Goal: Task Accomplishment & Management: Manage account settings

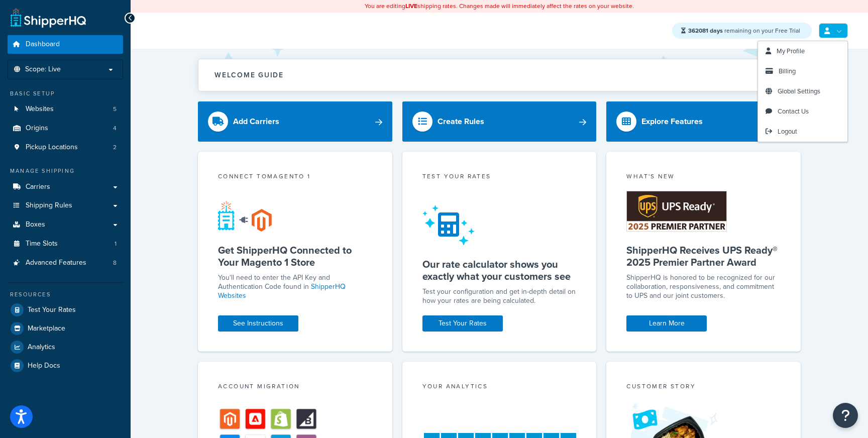
click at [838, 28] on link at bounding box center [832, 30] width 29 height 15
click at [790, 135] on span "Logout" at bounding box center [787, 132] width 20 height 10
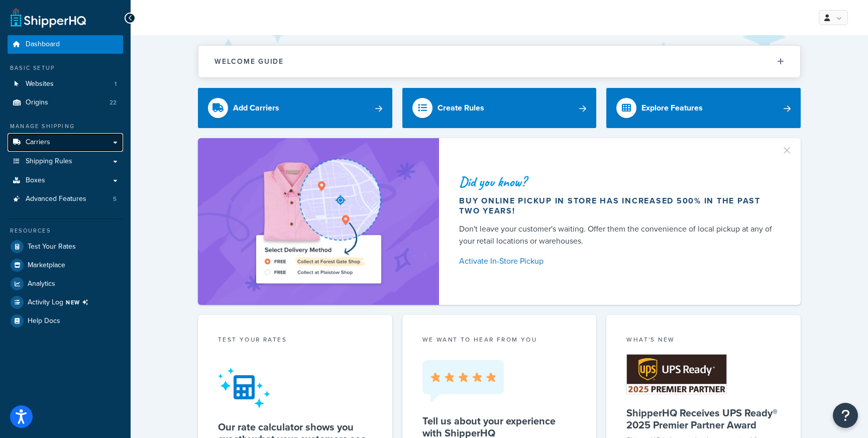
click at [72, 140] on link "Carriers" at bounding box center [65, 142] width 115 height 19
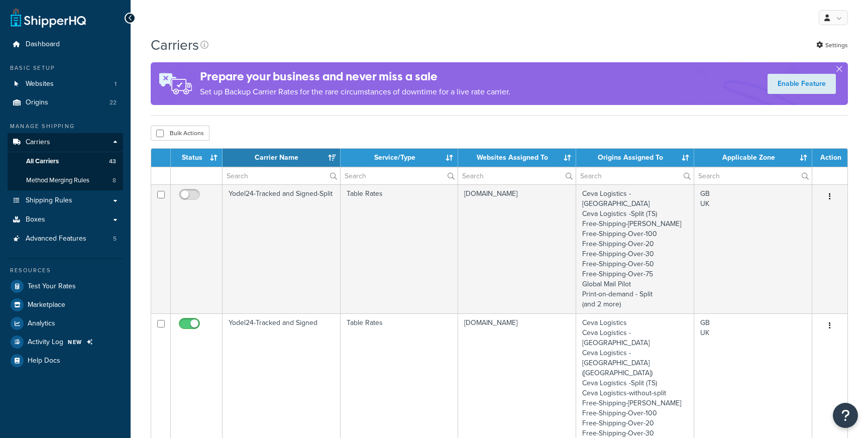
select select "15"
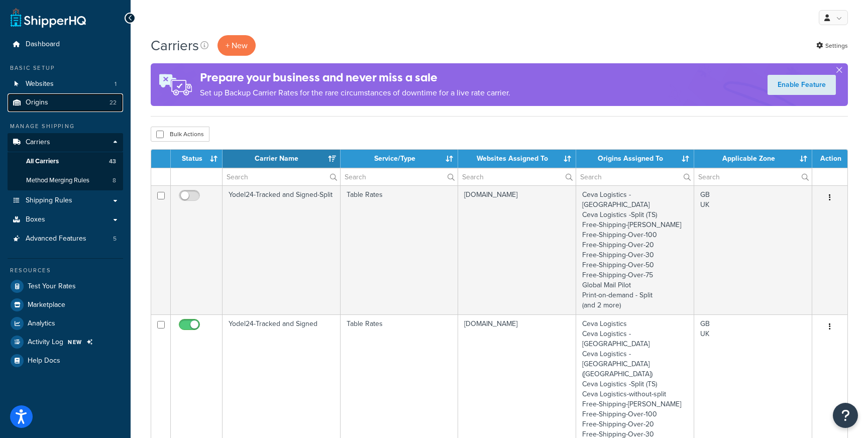
click at [63, 102] on link "Origins 22" at bounding box center [65, 102] width 115 height 19
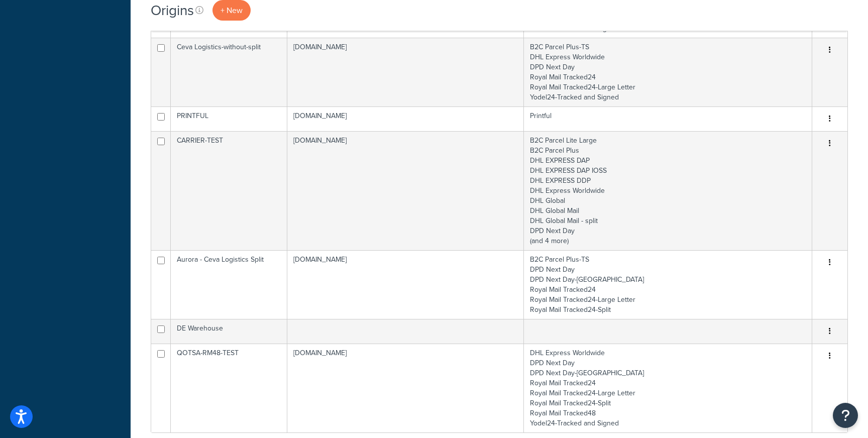
scroll to position [576, 0]
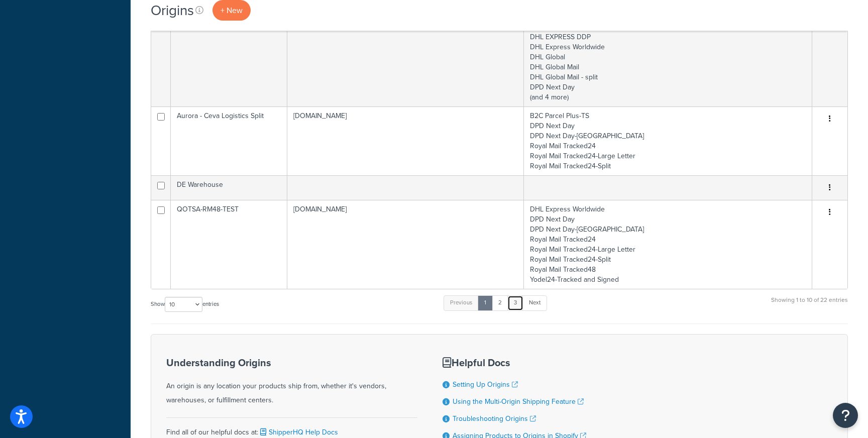
click at [519, 296] on link "3" at bounding box center [515, 302] width 16 height 15
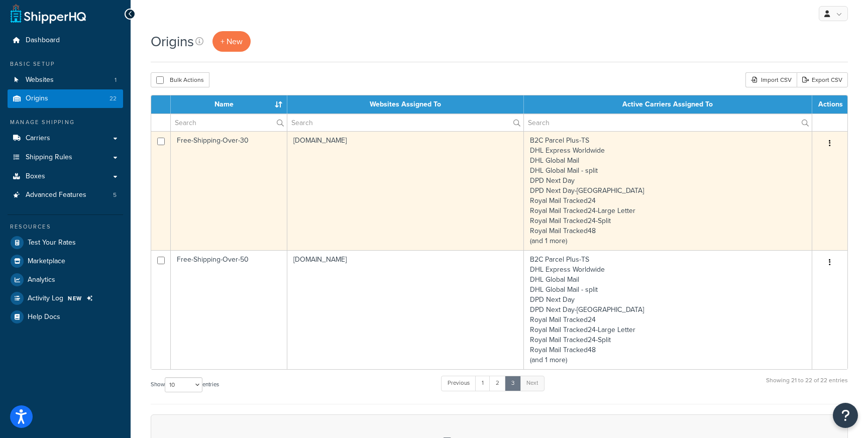
scroll to position [0, 0]
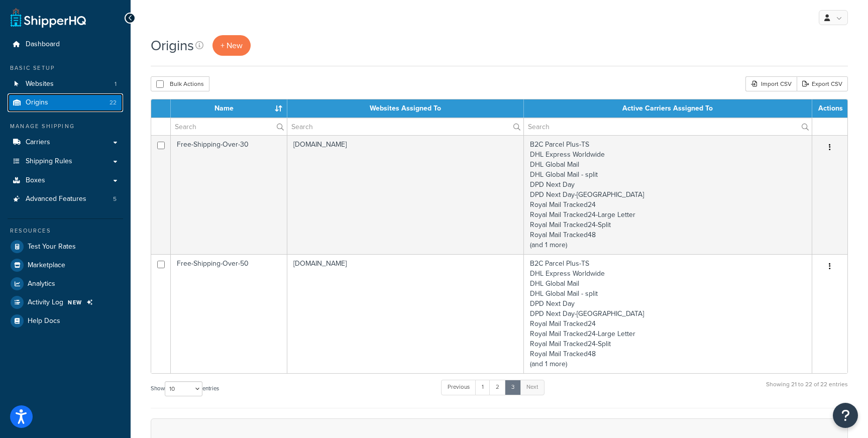
click at [80, 103] on link "Origins 22" at bounding box center [65, 102] width 115 height 19
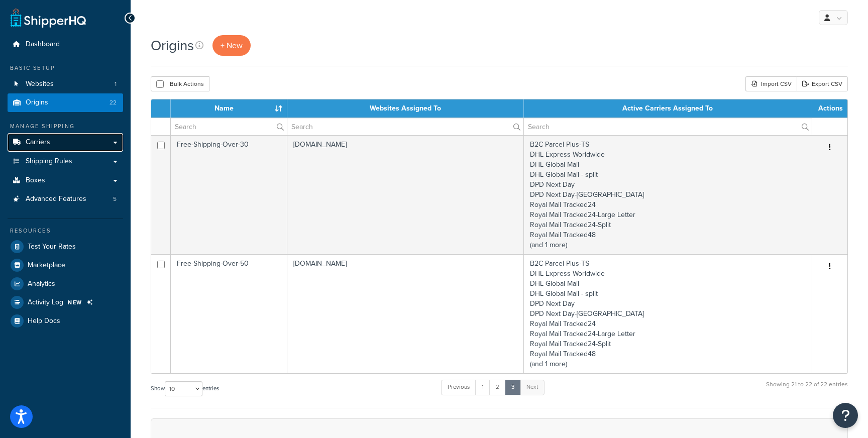
click at [67, 150] on link "Carriers" at bounding box center [65, 142] width 115 height 19
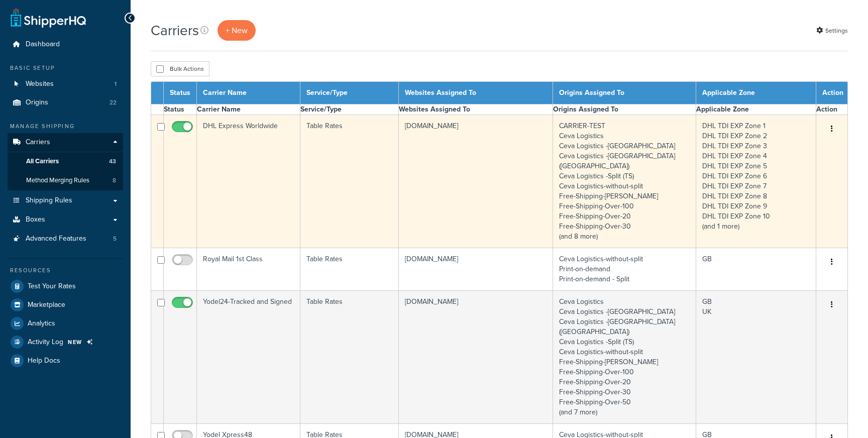
select select "15"
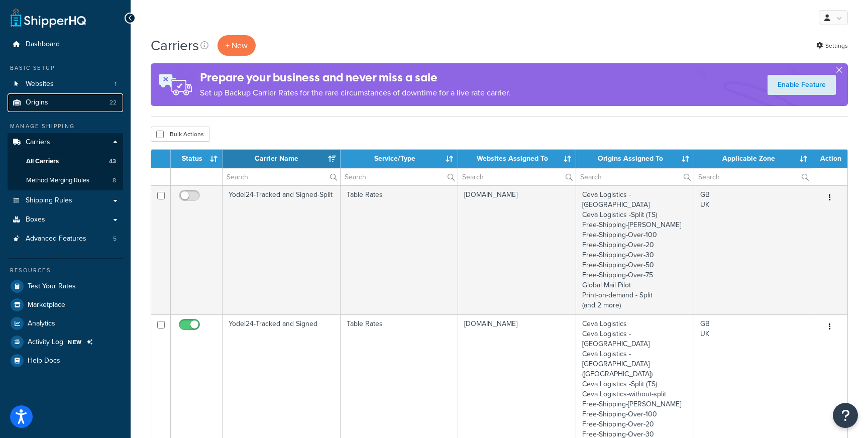
click at [79, 102] on link "Origins 22" at bounding box center [65, 102] width 115 height 19
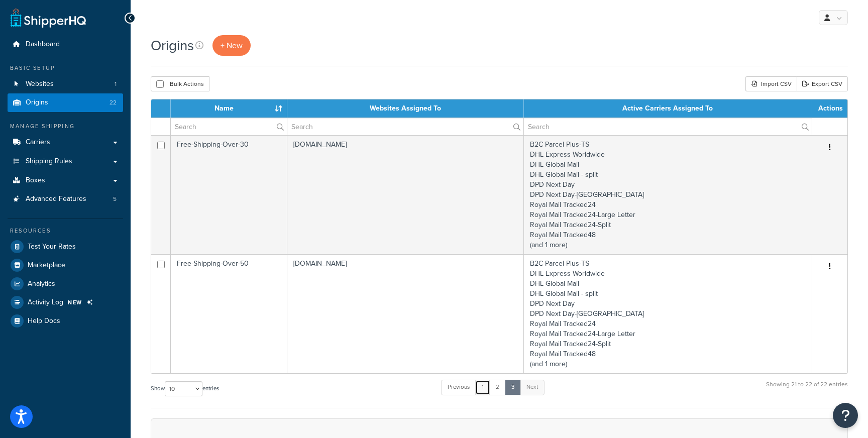
click at [479, 393] on link "1" at bounding box center [482, 387] width 15 height 15
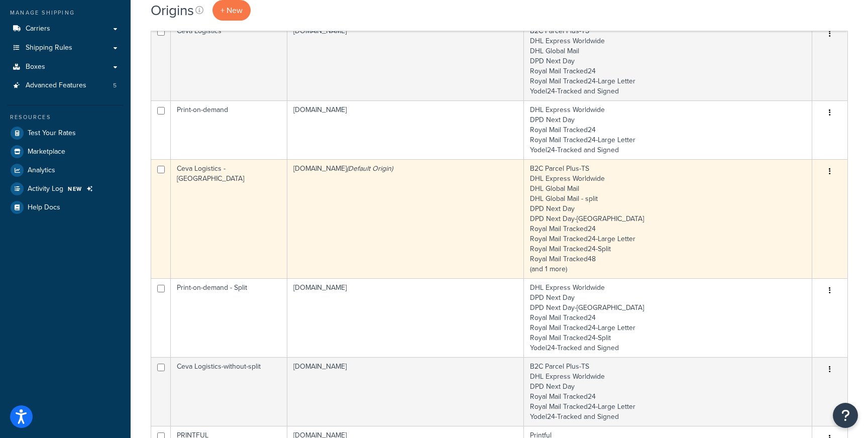
scroll to position [13, 0]
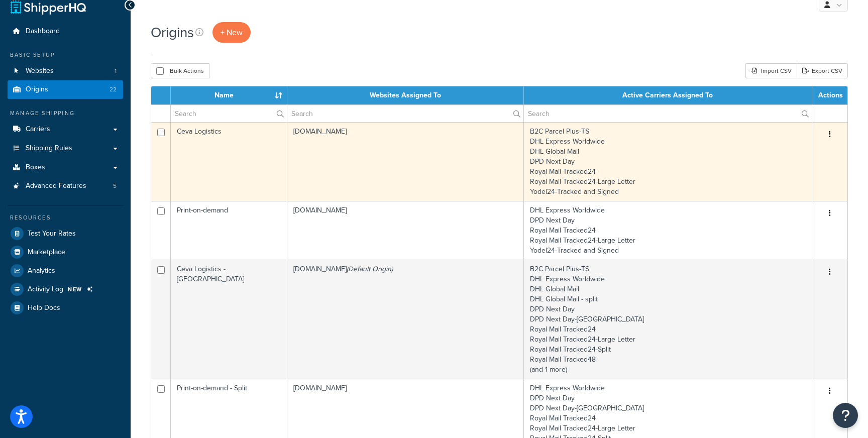
click at [247, 140] on td "Ceva Logistics" at bounding box center [229, 161] width 116 height 79
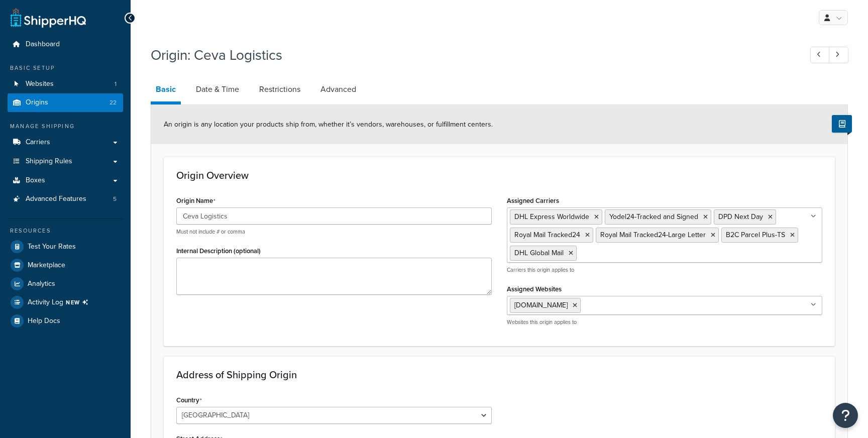
select select "1226"
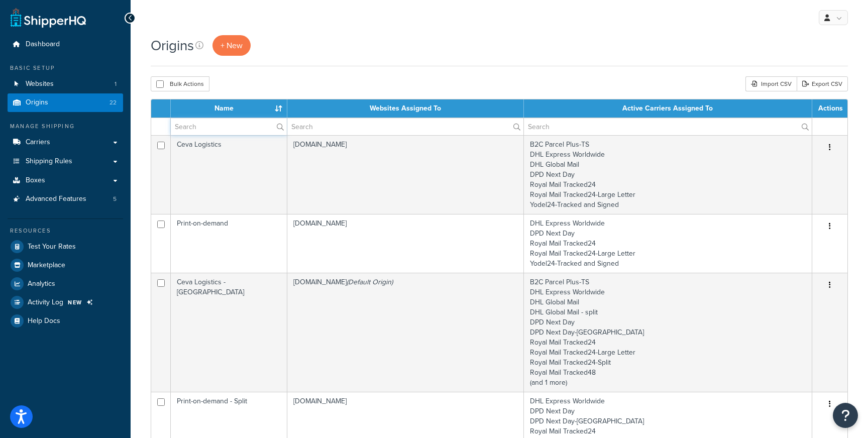
click at [209, 123] on input "text" at bounding box center [229, 126] width 116 height 17
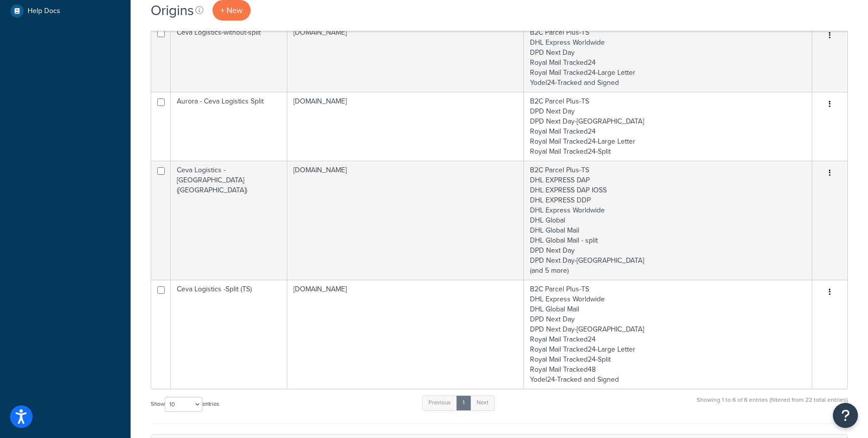
scroll to position [392, 0]
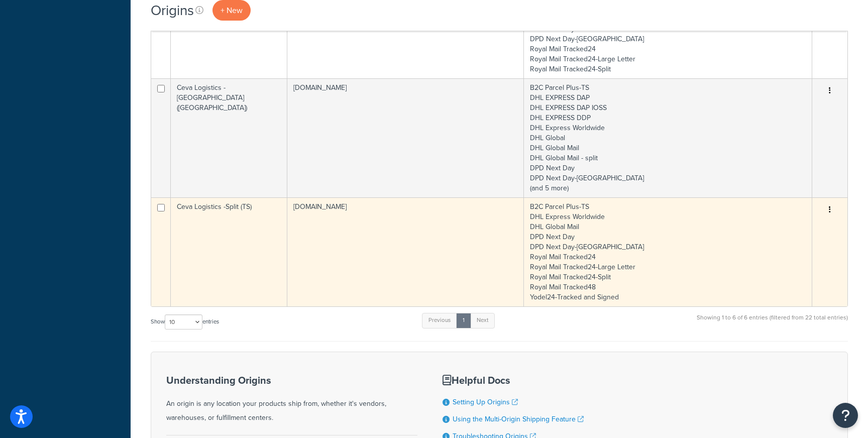
type input "ceva"
click at [219, 212] on td "Ceva Logistics -Split (TS)" at bounding box center [229, 251] width 116 height 109
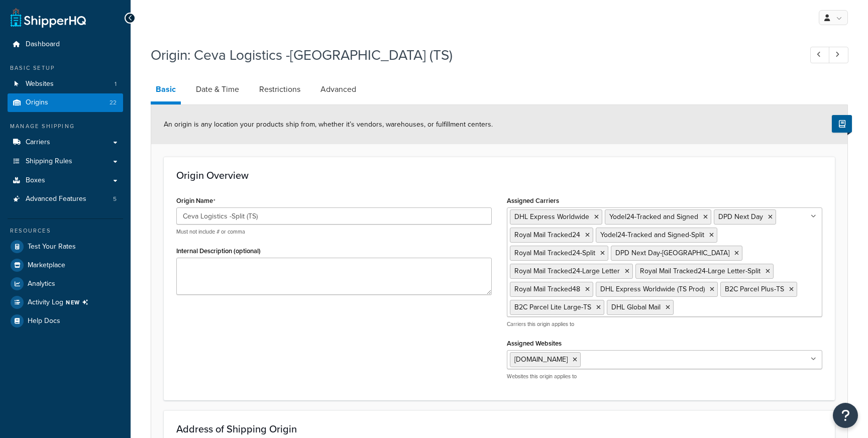
select select "1226"
click at [72, 99] on link "Origins 22" at bounding box center [65, 102] width 115 height 19
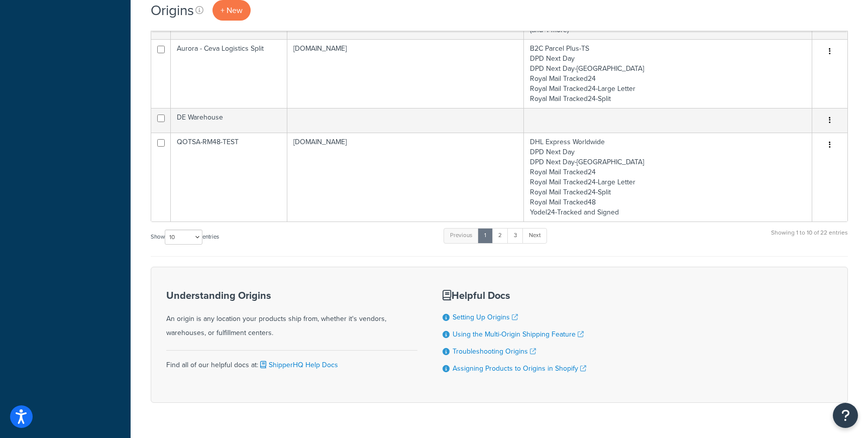
scroll to position [669, 0]
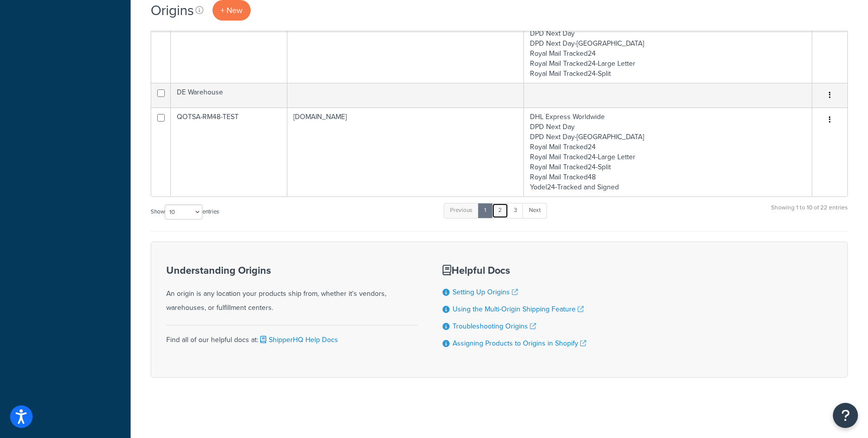
click at [498, 212] on link "2" at bounding box center [500, 210] width 17 height 15
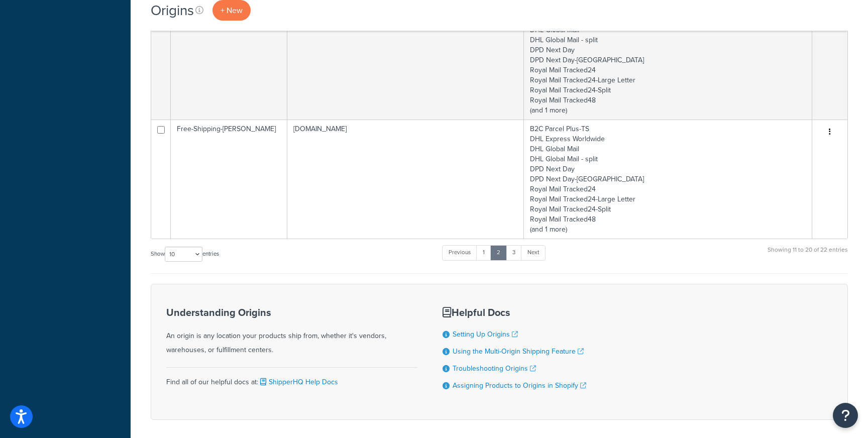
scroll to position [972, 0]
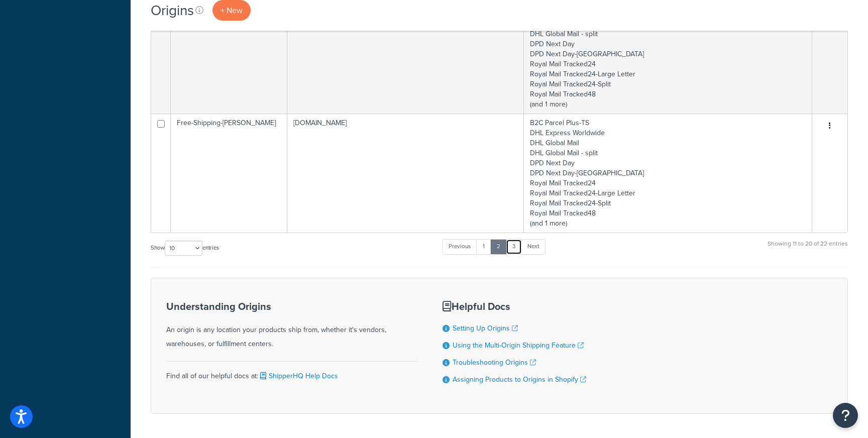
click at [520, 252] on link "3" at bounding box center [514, 246] width 16 height 15
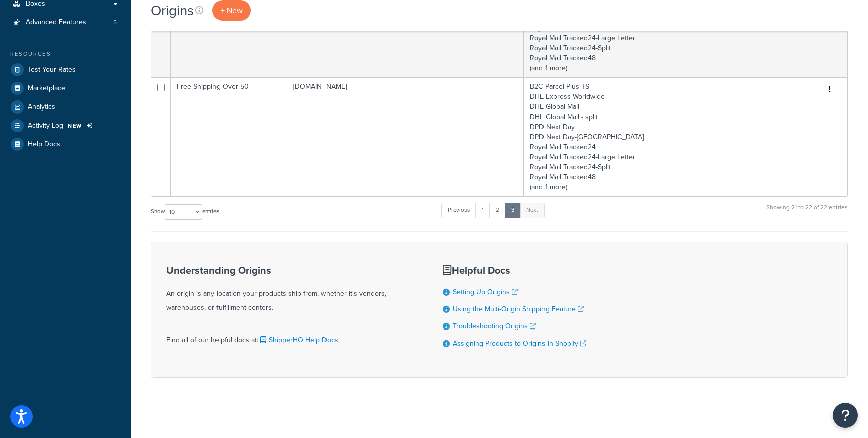
scroll to position [0, 0]
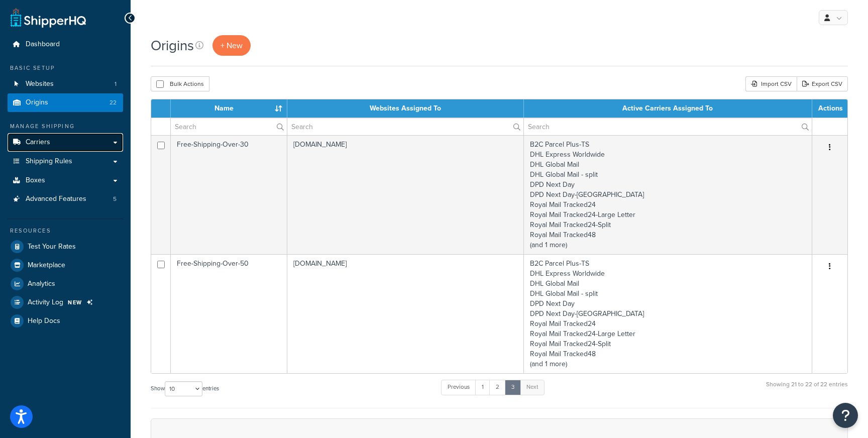
click at [61, 140] on link "Carriers" at bounding box center [65, 142] width 115 height 19
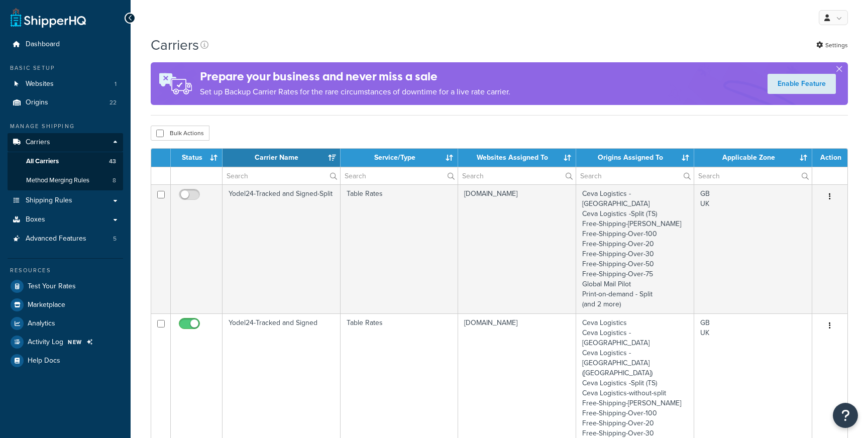
select select "15"
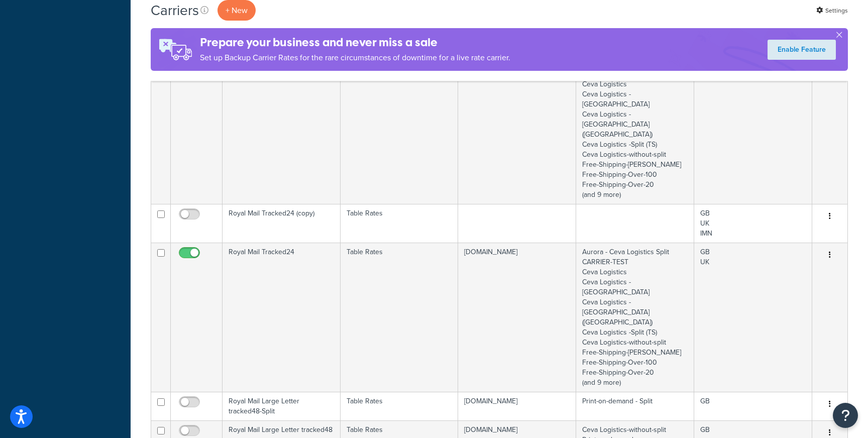
scroll to position [980, 0]
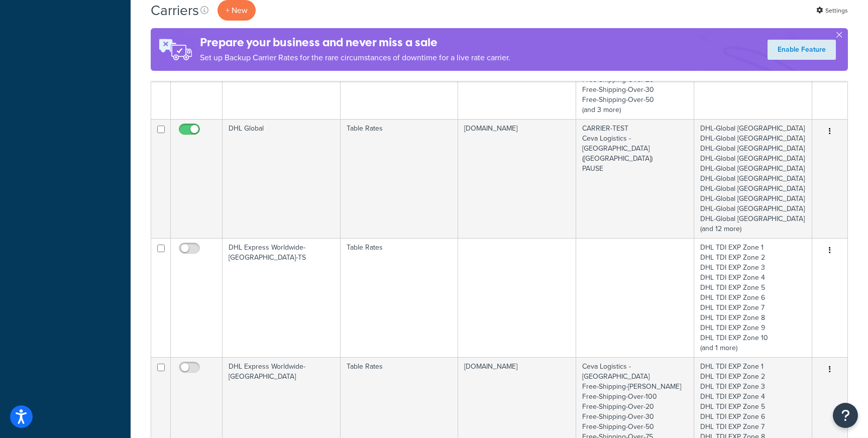
scroll to position [1195, 0]
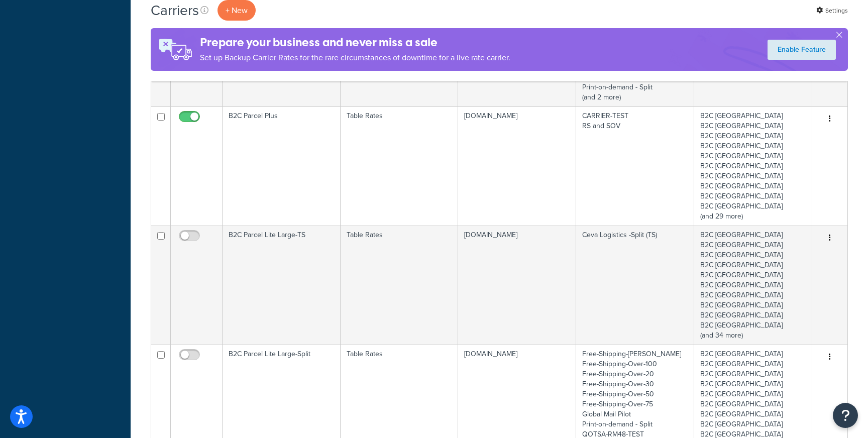
scroll to position [1512, 0]
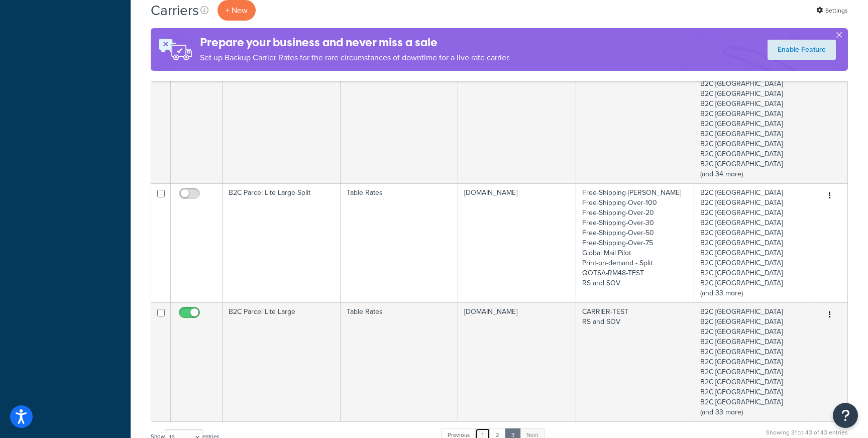
click at [483, 428] on link "1" at bounding box center [482, 435] width 15 height 15
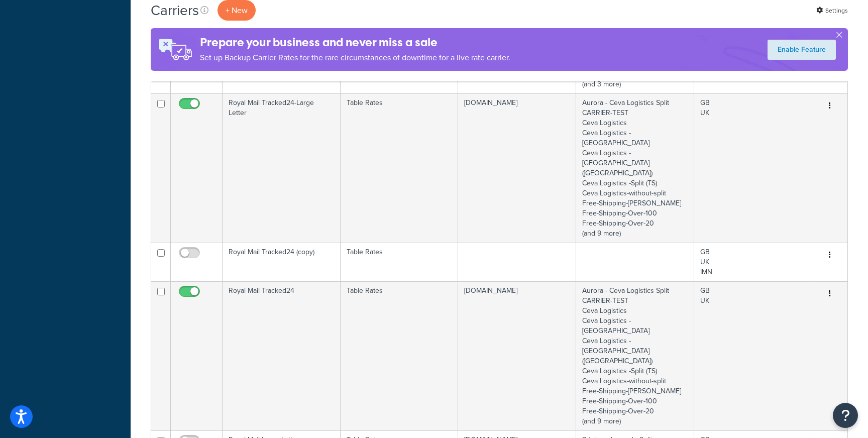
scroll to position [945, 0]
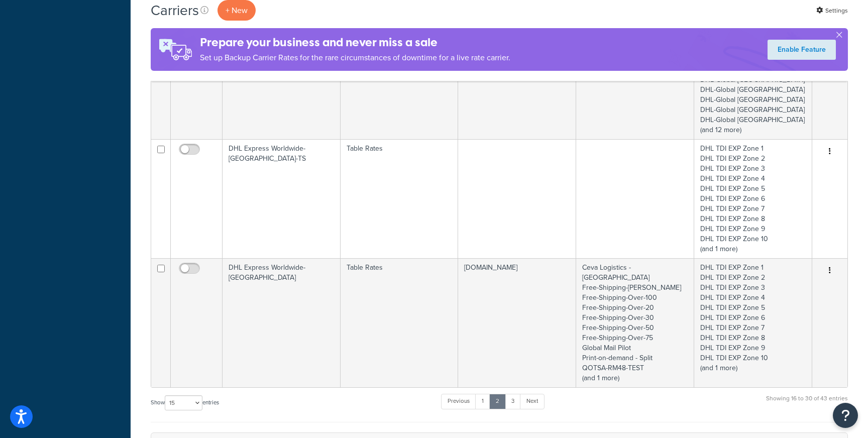
scroll to position [1328, 0]
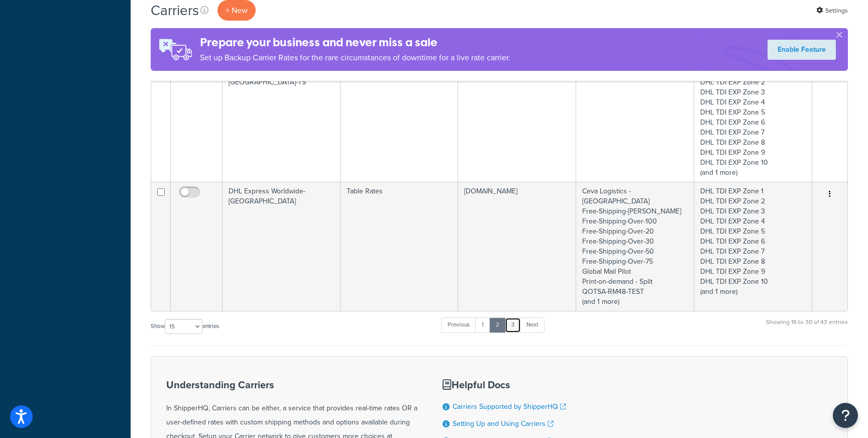
click at [510, 317] on link "3" at bounding box center [513, 324] width 16 height 15
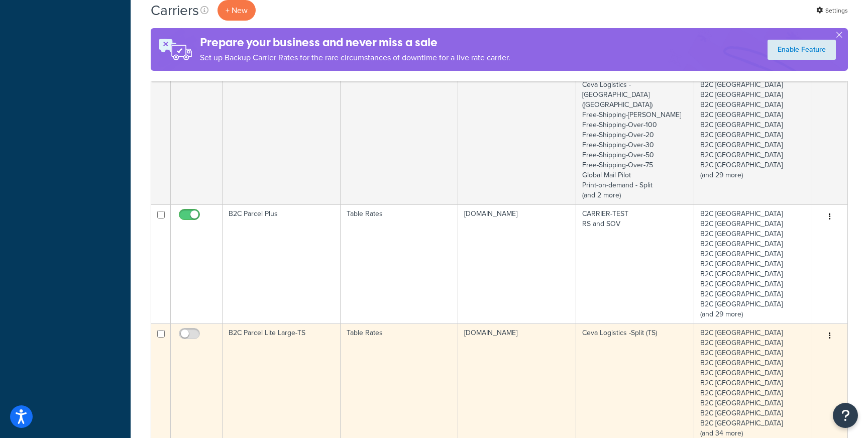
scroll to position [1323, 0]
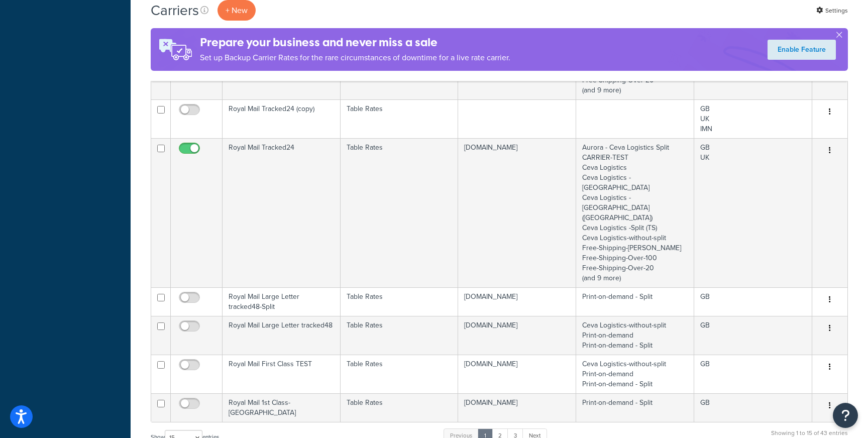
scroll to position [1056, 0]
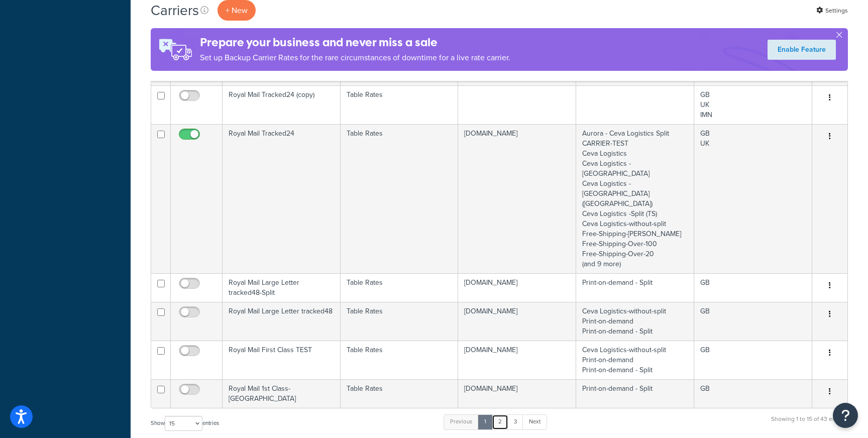
click at [506, 414] on link "2" at bounding box center [500, 421] width 17 height 15
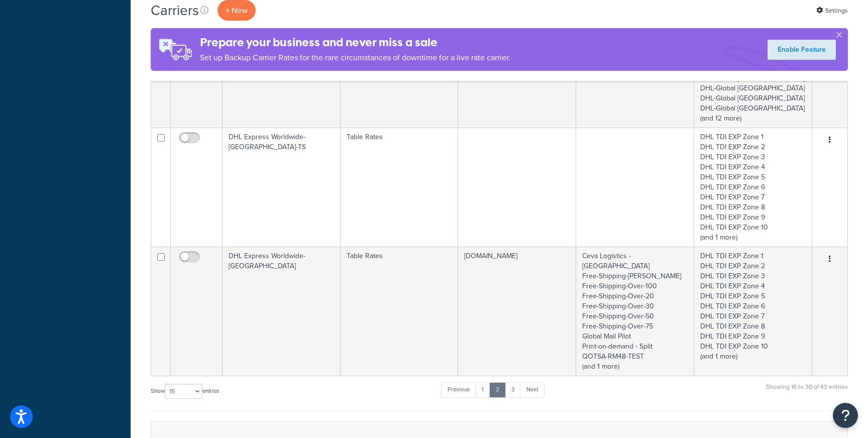
scroll to position [1328, 0]
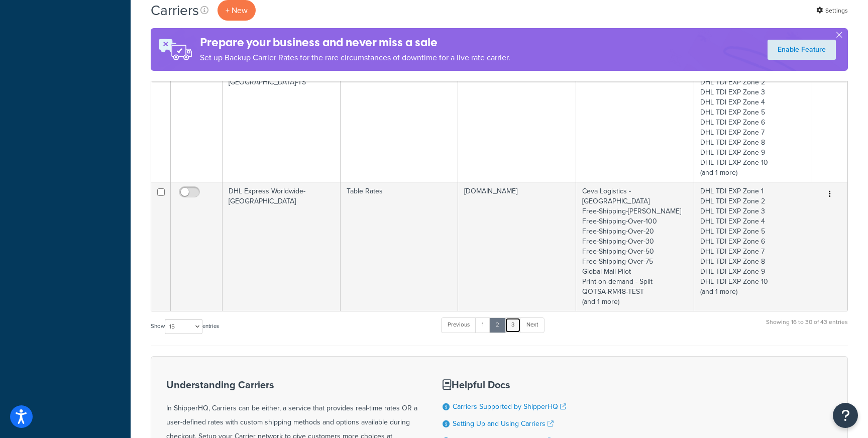
click at [515, 317] on link "3" at bounding box center [513, 324] width 16 height 15
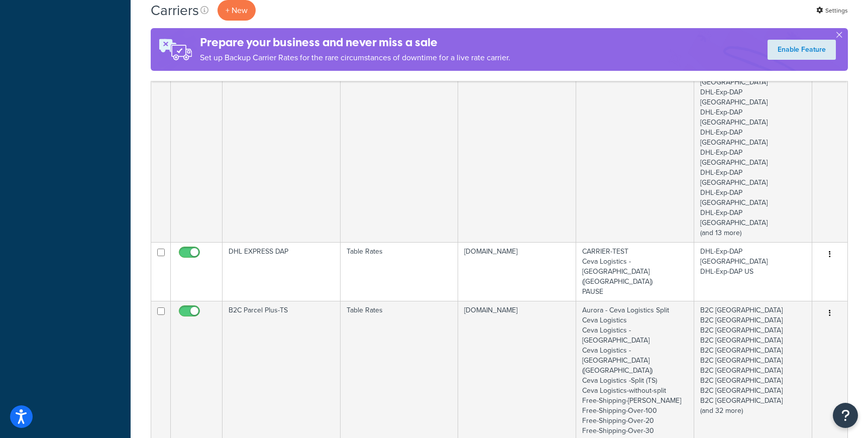
scroll to position [672, 0]
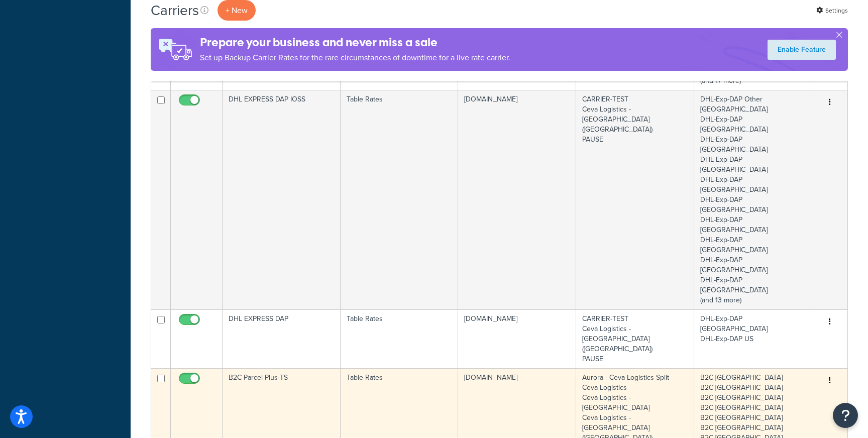
click at [499, 368] on td "umg-uk-sandbox.myshopify.com" at bounding box center [517, 442] width 118 height 149
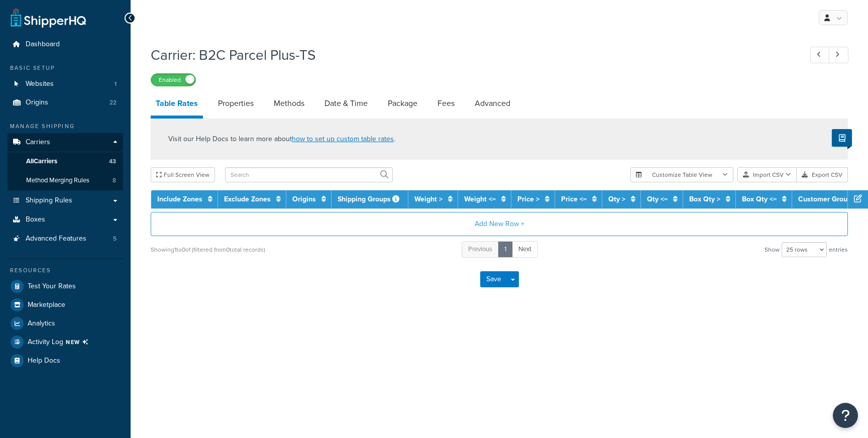
select select "25"
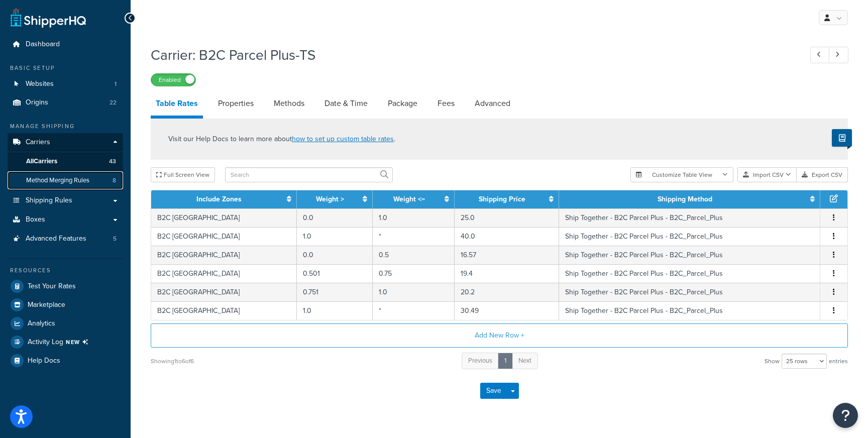
click at [58, 176] on span "Method Merging Rules" at bounding box center [57, 180] width 63 height 9
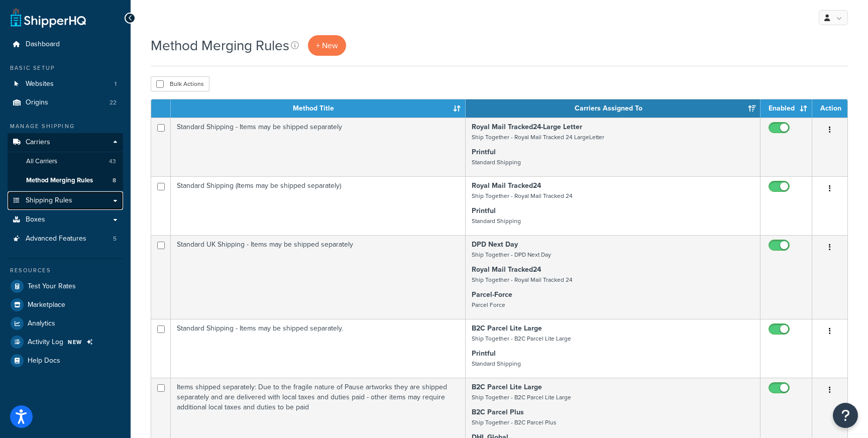
click at [64, 203] on span "Shipping Rules" at bounding box center [49, 200] width 47 height 9
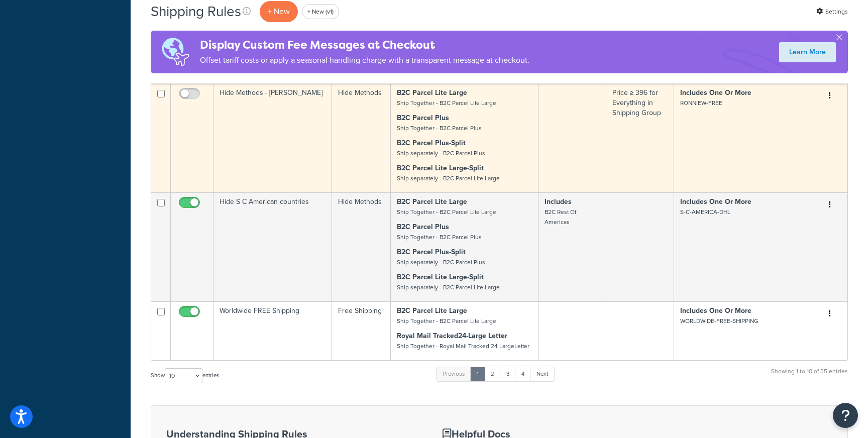
scroll to position [575, 0]
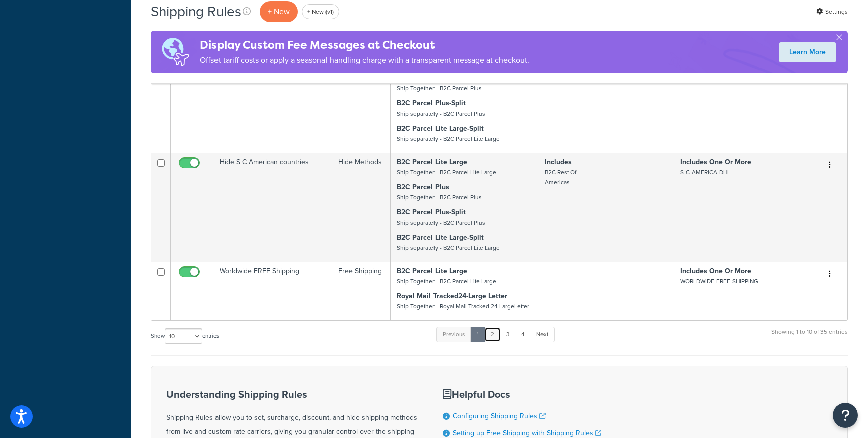
click at [492, 327] on link "2" at bounding box center [492, 334] width 17 height 15
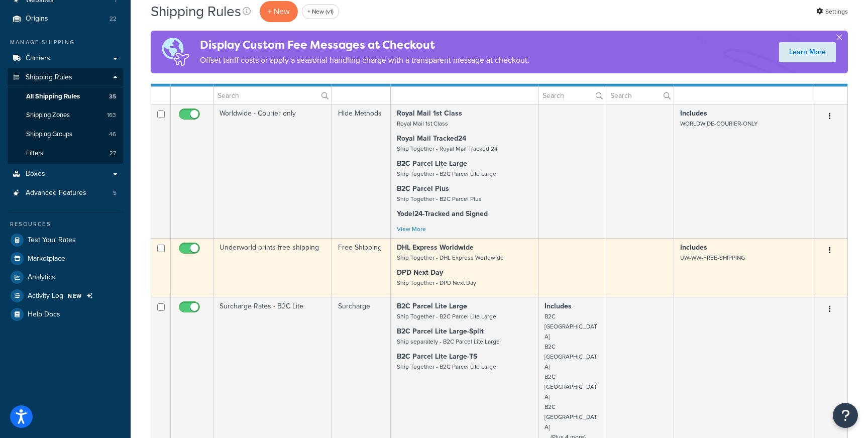
scroll to position [0, 0]
